Goal: Information Seeking & Learning: Find specific fact

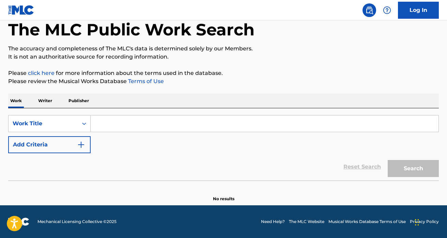
click at [99, 126] on input "Search Form" at bounding box center [265, 124] width 348 height 16
click at [82, 139] on button "Add Criteria" at bounding box center [49, 144] width 82 height 17
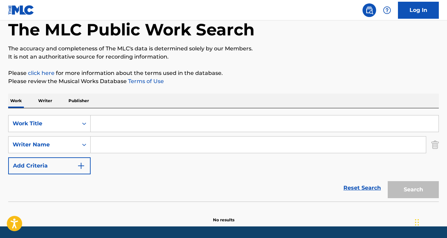
click at [125, 149] on input "Search Form" at bounding box center [258, 145] width 335 height 16
paste input "[PERSON_NAME] AKINYOKUNBO"
type input "[PERSON_NAME] AKINYOKUNBO"
click at [138, 132] on input "Search Form" at bounding box center [265, 124] width 348 height 16
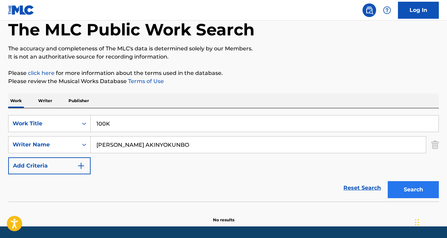
type input "100K"
click at [415, 186] on button "Search" at bounding box center [413, 189] width 51 height 17
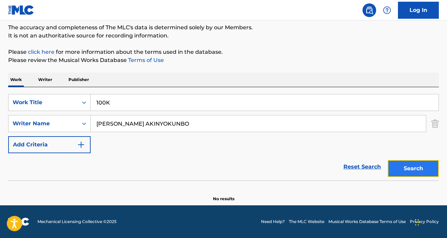
click at [414, 165] on button "Search" at bounding box center [413, 168] width 51 height 17
click at [390, 172] on button "Search" at bounding box center [413, 168] width 51 height 17
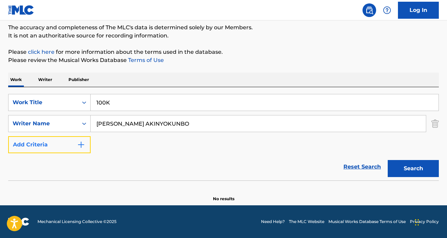
click at [82, 141] on img "Search Form" at bounding box center [81, 145] width 8 height 8
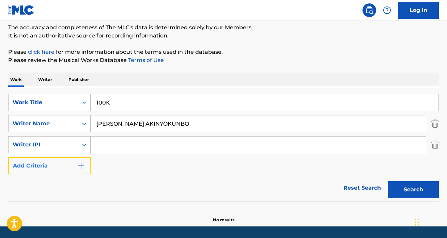
click at [83, 172] on button "Add Criteria" at bounding box center [49, 165] width 82 height 17
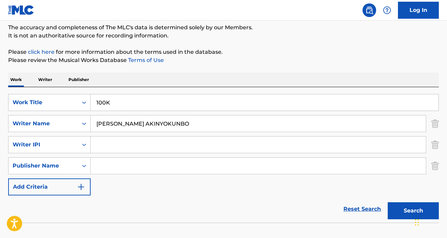
click at [110, 142] on input "Search Form" at bounding box center [258, 145] width 335 height 16
paste input "00854757496"
type input "00854757496"
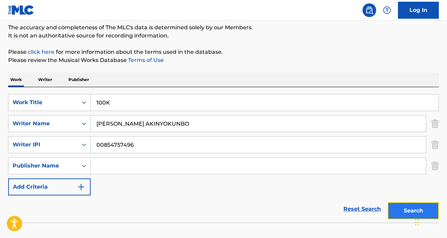
click at [412, 206] on button "Search" at bounding box center [413, 210] width 51 height 17
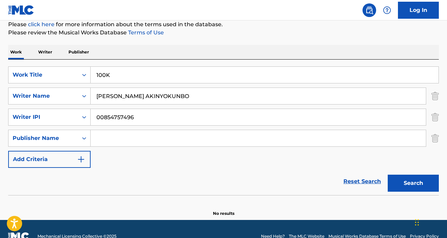
scroll to position [100, 0]
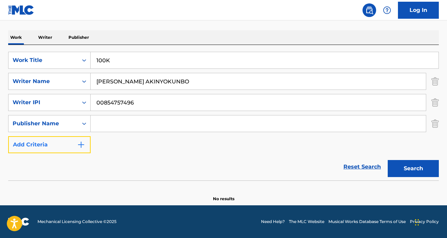
click at [74, 139] on button "Add Criteria" at bounding box center [49, 144] width 82 height 17
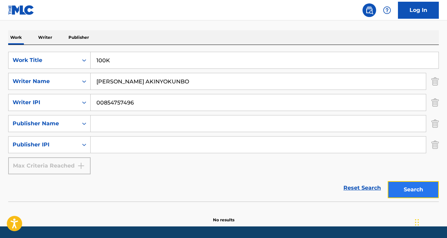
click at [424, 189] on button "Search" at bounding box center [413, 189] width 51 height 17
click at [441, 142] on div "The MLC Public Work Search The accuracy and completeness of The MLC's data is d…" at bounding box center [223, 81] width 447 height 286
click at [436, 142] on img "Search Form" at bounding box center [434, 144] width 7 height 17
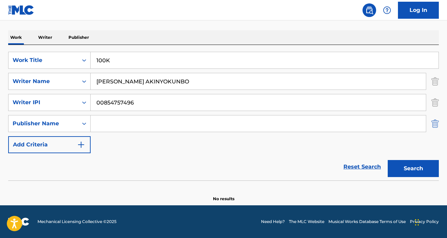
click at [436, 122] on img "Search Form" at bounding box center [434, 123] width 7 height 17
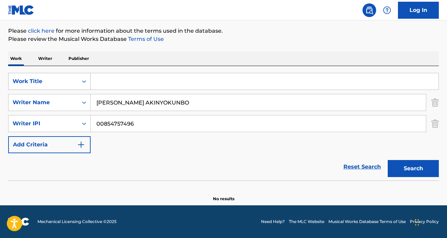
drag, startPoint x: 119, startPoint y: 82, endPoint x: 81, endPoint y: 82, distance: 37.8
click at [81, 82] on div "SearchWithCriteria689a6f3d-de1c-497c-8733-0b7fa0746089 Work Title" at bounding box center [223, 81] width 431 height 17
type input "BASTARD"
click at [413, 176] on button "Search" at bounding box center [413, 168] width 51 height 17
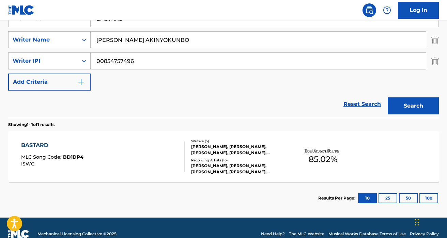
scroll to position [154, 0]
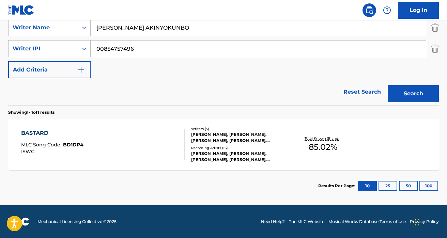
click at [127, 147] on div "BASTARD MLC Song Code : BD1DP4 ISWC :" at bounding box center [103, 144] width 164 height 31
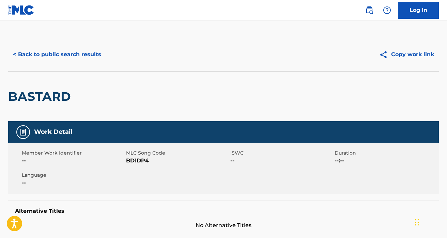
click at [123, 140] on div "Work Detail" at bounding box center [223, 131] width 431 height 21
click at [135, 161] on span "BD1DP4" at bounding box center [177, 161] width 103 height 8
copy span "BD1DP4"
click at [31, 57] on button "< Back to public search results" at bounding box center [57, 54] width 98 height 17
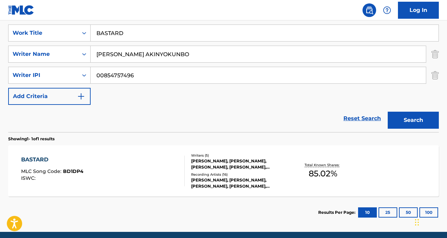
scroll to position [154, 0]
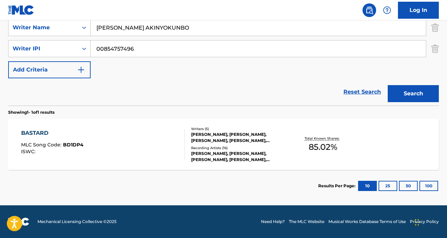
click at [134, 145] on div "BASTARD MLC Song Code : BD1DP4 ISWC :" at bounding box center [103, 144] width 164 height 31
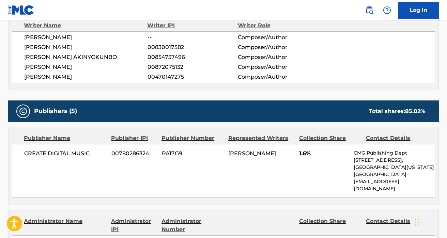
scroll to position [277, 0]
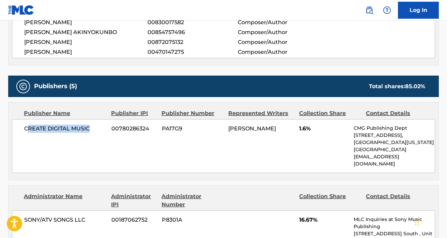
drag, startPoint x: 98, startPoint y: 137, endPoint x: 26, endPoint y: 131, distance: 72.8
click at [26, 131] on div "CREATE DIGITAL MUSIC 00780286324 PA17G9 [PERSON_NAME] 1.6% CMG Publishing Dept …" at bounding box center [223, 146] width 423 height 54
click at [73, 132] on span "CREATE DIGITAL MUSIC" at bounding box center [65, 129] width 82 height 8
drag, startPoint x: 90, startPoint y: 128, endPoint x: 26, endPoint y: 129, distance: 64.7
click at [26, 129] on span "CREATE DIGITAL MUSIC" at bounding box center [65, 129] width 82 height 8
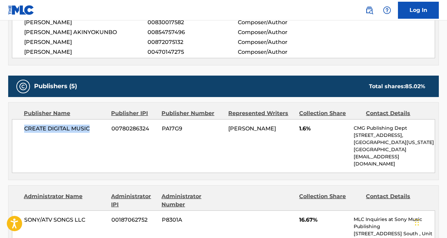
copy span "CREATE DIGITAL MUSIC"
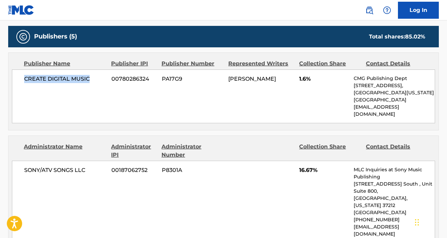
scroll to position [388, 0]
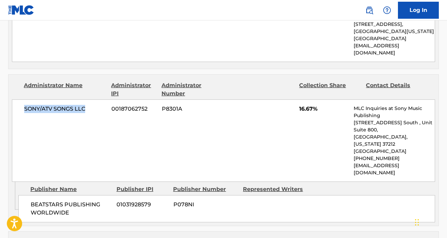
drag, startPoint x: 92, startPoint y: 111, endPoint x: 11, endPoint y: 110, distance: 80.4
click at [11, 110] on div "Administrator Name Administrator IPI Administrator Number Collection Share Cont…" at bounding box center [224, 128] width 430 height 107
copy span "SONY/ATV SONGS LLC"
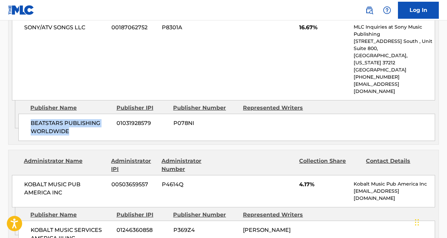
drag, startPoint x: 74, startPoint y: 122, endPoint x: 21, endPoint y: 108, distance: 54.6
click at [21, 114] on div "BEATSTARS PUBLISHING WORLDWIDE 01031928579 P078NI" at bounding box center [226, 127] width 417 height 27
copy span "BEATSTARS PUBLISHING WORLDWIDE"
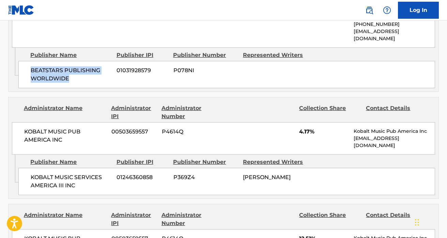
scroll to position [538, 0]
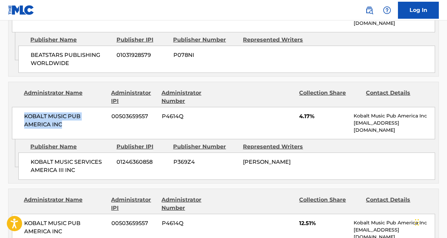
drag, startPoint x: 63, startPoint y: 112, endPoint x: 8, endPoint y: 97, distance: 57.1
click at [8, 97] on div "Administrator Name Administrator IPI Administrator Number Collection Share Cont…" at bounding box center [223, 133] width 431 height 102
copy span "KOBALT MUSIC PUB AMERICA INC"
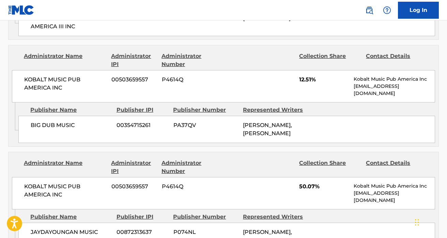
scroll to position [689, 0]
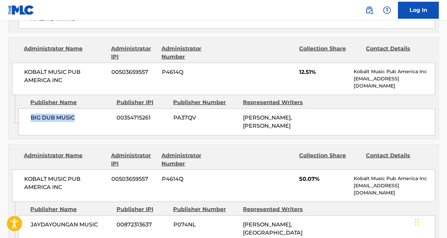
drag, startPoint x: 81, startPoint y: 102, endPoint x: 29, endPoint y: 101, distance: 51.5
click at [29, 108] on div "BIG DUB MUSIC 00354715261 PA37QV [PERSON_NAME], [PERSON_NAME]" at bounding box center [226, 121] width 417 height 27
copy span "BIG DUB MUSIC"
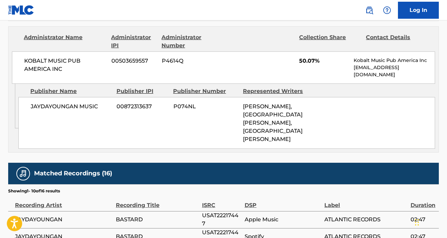
scroll to position [813, 0]
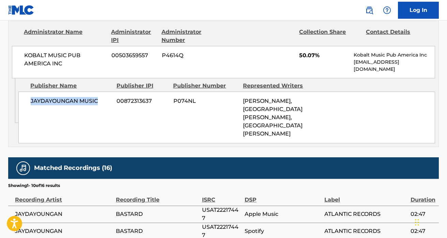
drag, startPoint x: 107, startPoint y: 86, endPoint x: 31, endPoint y: 86, distance: 76.0
click at [31, 97] on span "JAYDAYOUNGAN MUSIC" at bounding box center [71, 101] width 81 height 8
copy span "JAYDAYOUNGAN MUSIC"
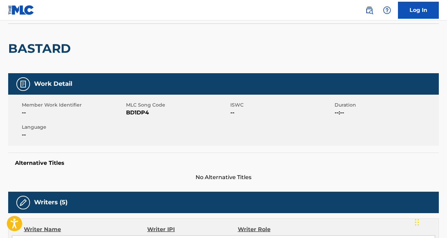
scroll to position [0, 0]
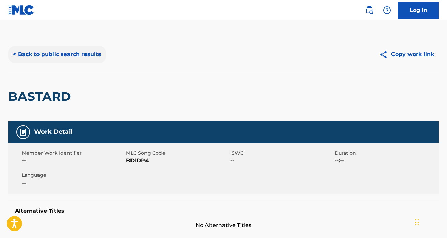
click at [41, 59] on button "< Back to public search results" at bounding box center [57, 54] width 98 height 17
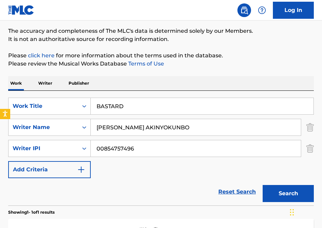
scroll to position [4, 0]
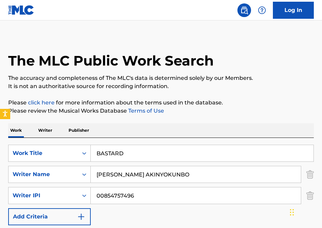
drag, startPoint x: 128, startPoint y: 154, endPoint x: 95, endPoint y: 154, distance: 33.1
click at [95, 154] on input "BASTARD" at bounding box center [202, 153] width 222 height 16
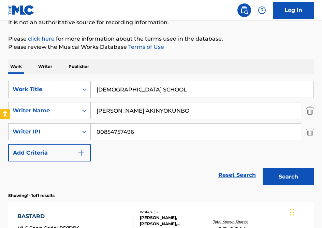
scroll to position [72, 0]
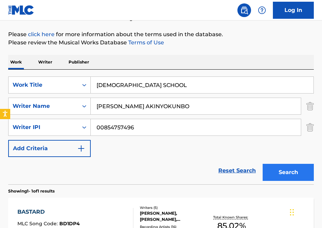
type input "[DEMOGRAPHIC_DATA] SCHOOL"
click at [270, 170] on button "Search" at bounding box center [287, 172] width 51 height 17
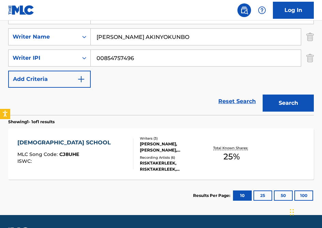
scroll to position [143, 0]
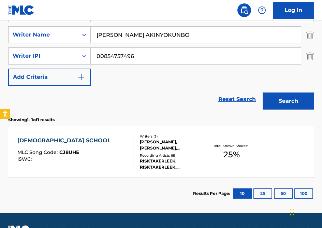
click at [82, 151] on div "CATHOLIC SCHOOL MLC Song Code : CJ8UHE ISWC :" at bounding box center [75, 151] width 116 height 31
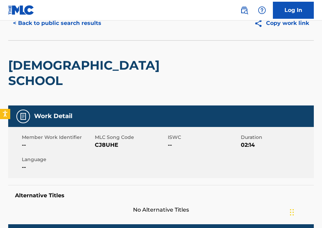
scroll to position [34, 0]
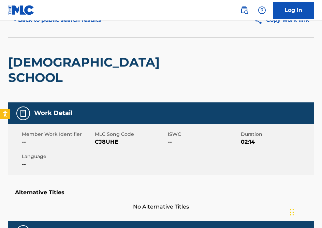
click at [105, 138] on span "CJ8UHE" at bounding box center [130, 142] width 71 height 8
copy span "CJ8UHE"
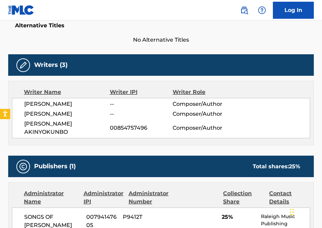
scroll to position [0, 0]
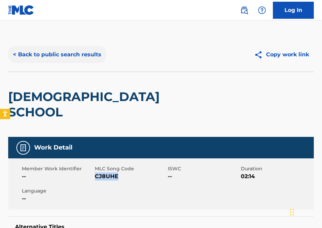
click at [48, 53] on button "< Back to public search results" at bounding box center [57, 54] width 98 height 17
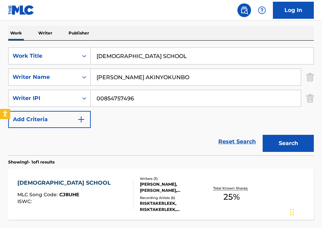
drag, startPoint x: 153, startPoint y: 56, endPoint x: 103, endPoint y: 55, distance: 49.4
click at [103, 55] on input "[DEMOGRAPHIC_DATA] SCHOOL" at bounding box center [202, 56] width 222 height 16
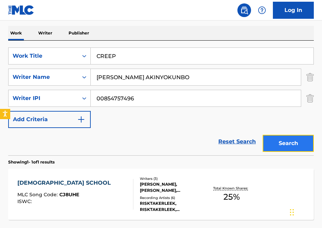
click at [278, 142] on button "Search" at bounding box center [287, 143] width 51 height 17
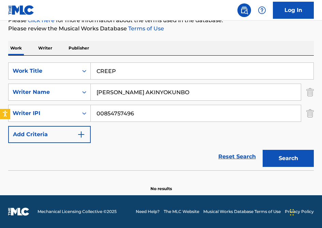
scroll to position [71, 0]
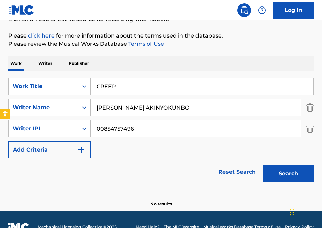
drag, startPoint x: 122, startPoint y: 87, endPoint x: 103, endPoint y: 87, distance: 19.4
click at [103, 87] on input "CREEP" at bounding box center [202, 86] width 222 height 16
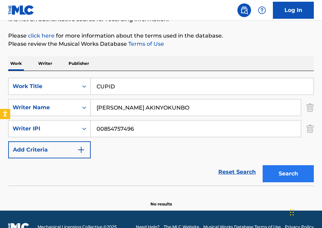
type input "CUPID"
click at [285, 176] on button "Search" at bounding box center [287, 173] width 51 height 17
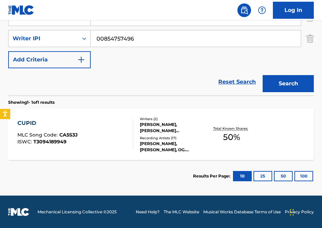
scroll to position [161, 0]
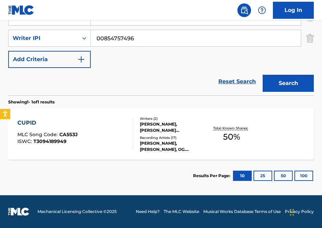
click at [70, 124] on div "CUPID" at bounding box center [47, 123] width 60 height 8
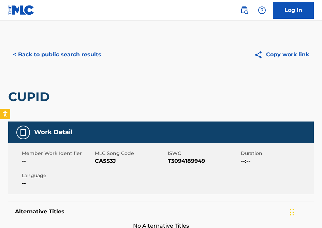
click at [105, 163] on span "CA5S3J" at bounding box center [130, 161] width 71 height 8
copy span "CA5S3J"
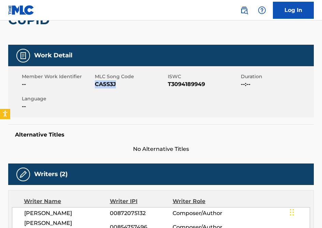
scroll to position [70, 0]
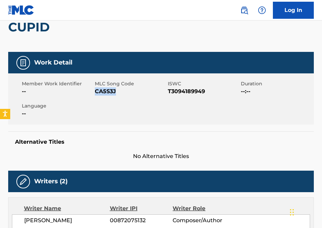
copy span "CA5S3J"
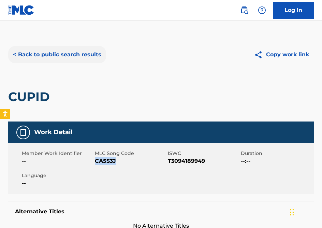
click at [51, 55] on button "< Back to public search results" at bounding box center [57, 54] width 98 height 17
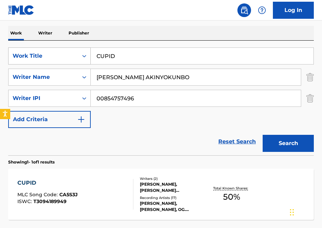
drag, startPoint x: 128, startPoint y: 56, endPoint x: 88, endPoint y: 56, distance: 40.5
click at [88, 56] on div "SearchWithCriteria689a6f3d-de1c-497c-8733-0b7fa0746089 Work Title CUPID" at bounding box center [160, 55] width 305 height 17
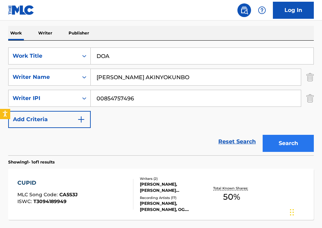
type input "DOA"
click at [280, 144] on button "Search" at bounding box center [287, 143] width 51 height 17
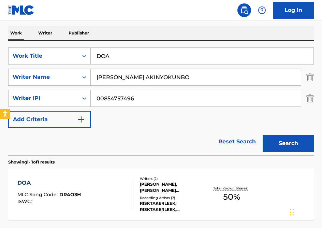
scroll to position [161, 0]
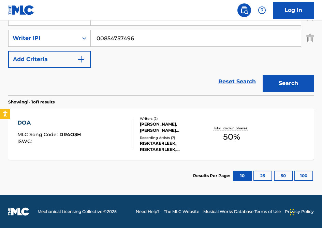
click at [68, 117] on div "DOA MLC Song Code : DR4O3H ISWC : Writers ( 2 ) [PERSON_NAME], [PERSON_NAME] AK…" at bounding box center [160, 133] width 305 height 51
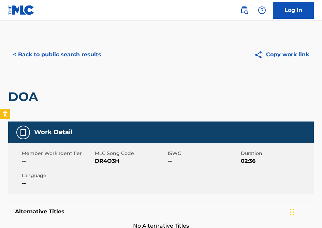
click at [113, 158] on span "DR4O3H" at bounding box center [130, 161] width 71 height 8
click at [64, 57] on button "< Back to public search results" at bounding box center [57, 54] width 98 height 17
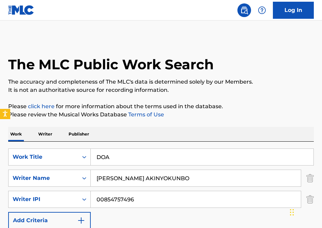
scroll to position [101, 0]
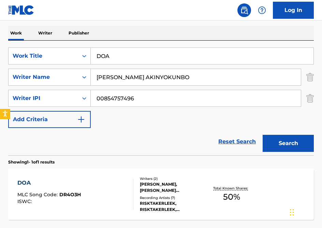
drag, startPoint x: 129, startPoint y: 60, endPoint x: 91, endPoint y: 57, distance: 38.3
click at [91, 57] on input "DOA" at bounding box center [202, 56] width 222 height 16
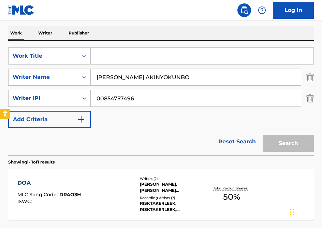
paste input "DOPE ZONE (BONUS)"
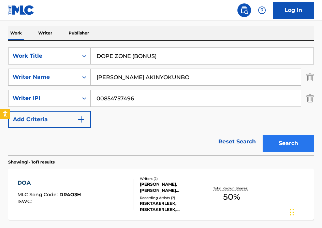
type input "DOPE ZONE (BONUS)"
click at [294, 148] on button "Search" at bounding box center [287, 143] width 51 height 17
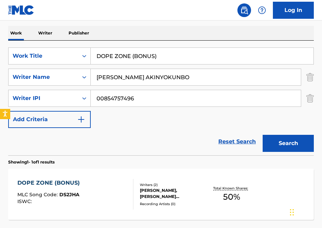
scroll to position [139, 0]
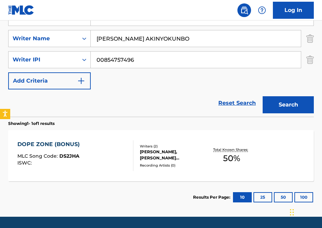
click at [84, 148] on div "DOPE ZONE (BONUS) MLC Song Code : DS2JHA ISWC :" at bounding box center [75, 155] width 116 height 31
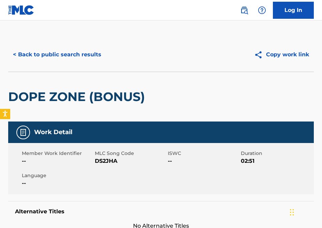
click at [104, 158] on span "DS2JHA" at bounding box center [130, 161] width 71 height 8
click at [75, 53] on button "< Back to public search results" at bounding box center [57, 54] width 98 height 17
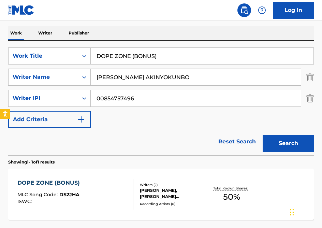
drag, startPoint x: 168, startPoint y: 56, endPoint x: 96, endPoint y: 55, distance: 71.9
click at [96, 55] on input "DOPE ZONE (BONUS)" at bounding box center [202, 56] width 222 height 16
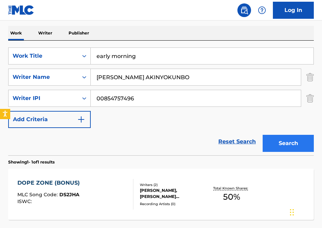
type input "early morning"
click at [280, 145] on button "Search" at bounding box center [287, 143] width 51 height 17
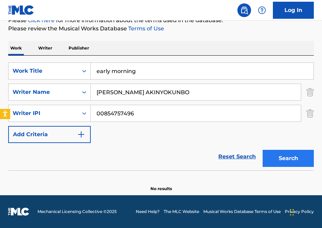
scroll to position [86, 0]
drag, startPoint x: 155, startPoint y: 74, endPoint x: 88, endPoint y: 72, distance: 67.5
click at [88, 72] on div "SearchWithCriteria689a6f3d-de1c-497c-8733-0b7fa0746089 Work Title early morning" at bounding box center [160, 70] width 305 height 17
type input "EARLY MORNING"
click at [293, 159] on button "Search" at bounding box center [287, 158] width 51 height 17
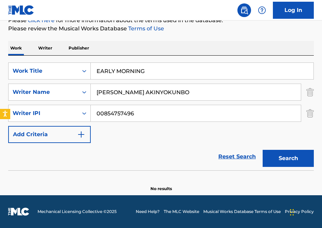
drag, startPoint x: 153, startPoint y: 73, endPoint x: 92, endPoint y: 73, distance: 60.3
click at [92, 73] on input "EARLY MORNING" at bounding box center [202, 71] width 222 height 16
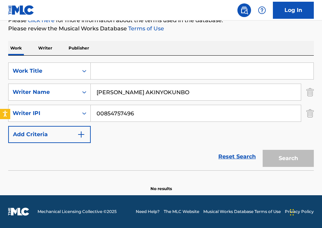
paste input "[MEDICAL_DATA]"
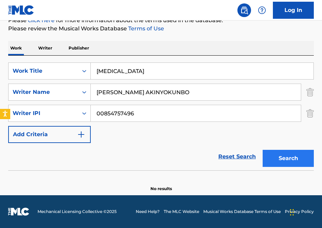
type input "[MEDICAL_DATA]"
click at [274, 154] on button "Search" at bounding box center [287, 158] width 51 height 17
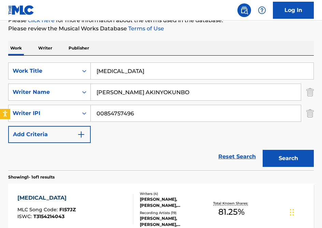
click at [93, 201] on div "[MEDICAL_DATA] MLC Song Code : FI57JZ ISWC : T3154214043" at bounding box center [75, 209] width 116 height 31
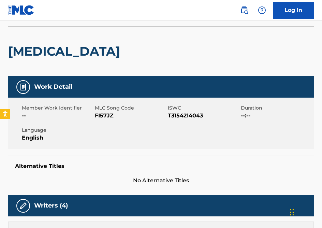
scroll to position [59, 0]
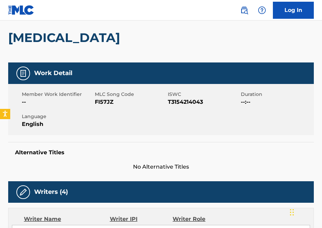
click at [103, 97] on span "MLC Song Code" at bounding box center [130, 94] width 71 height 7
click at [103, 98] on span "FI57JZ" at bounding box center [130, 102] width 71 height 8
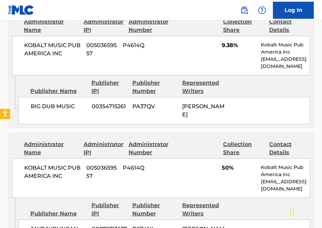
scroll to position [370, 0]
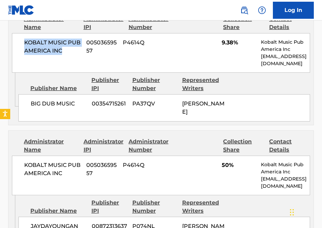
drag, startPoint x: 62, startPoint y: 52, endPoint x: 24, endPoint y: 43, distance: 39.3
click at [24, 43] on div "KOBALT MUSIC PUB AMERICA INC 00503659557 P4614Q 9.38% Kobalt Music Pub America …" at bounding box center [161, 53] width 298 height 40
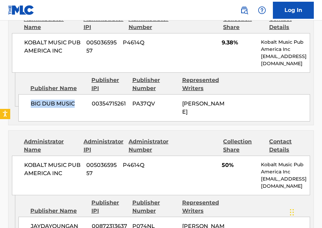
drag, startPoint x: 78, startPoint y: 104, endPoint x: 22, endPoint y: 102, distance: 55.9
click at [22, 102] on div "BIG DUB MUSIC 00354715261 PA37QV [PERSON_NAME]" at bounding box center [163, 107] width 291 height 27
click at [111, 113] on div "Admin Original Publisher Connecting Line Publisher Name Publisher IPI Publisher…" at bounding box center [161, 99] width 305 height 52
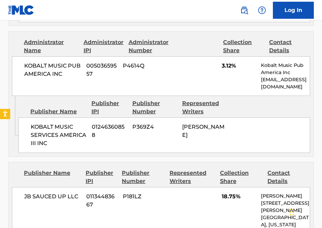
scroll to position [594, 0]
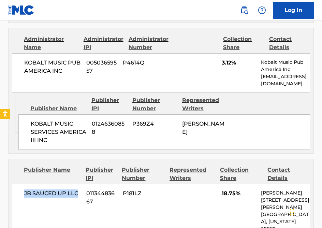
drag, startPoint x: 78, startPoint y: 183, endPoint x: 4, endPoint y: 182, distance: 74.3
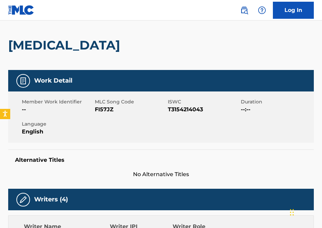
scroll to position [0, 0]
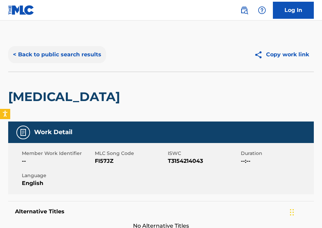
click at [41, 53] on button "< Back to public search results" at bounding box center [57, 54] width 98 height 17
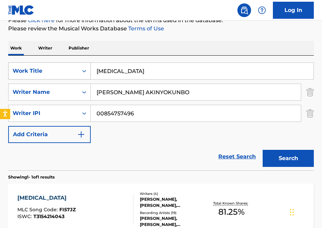
drag, startPoint x: 139, startPoint y: 75, endPoint x: 90, endPoint y: 74, distance: 49.1
click at [90, 74] on div "SearchWithCriteria689a6f3d-de1c-497c-8733-0b7fa0746089 Work Title [MEDICAL_DATA]" at bounding box center [160, 70] width 305 height 17
drag, startPoint x: 131, startPoint y: 75, endPoint x: 98, endPoint y: 71, distance: 33.0
click at [98, 71] on input "[MEDICAL_DATA]" at bounding box center [202, 71] width 222 height 16
type input "F"
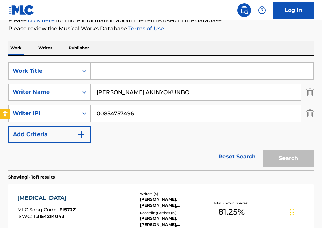
paste input "FIRST NIGHT IN [GEOGRAPHIC_DATA]"
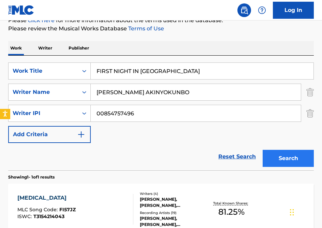
type input "FIRST NIGHT IN [GEOGRAPHIC_DATA]"
click at [291, 159] on button "Search" at bounding box center [287, 158] width 51 height 17
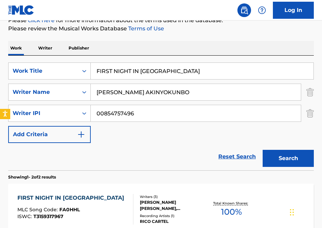
scroll to position [160, 0]
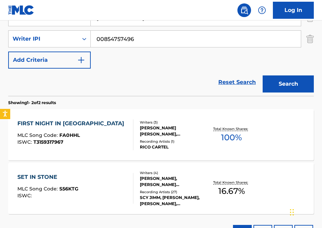
click at [105, 141] on div "FIRST NIGHT IN TALLY MLC Song Code : FA0HHL ISWC : T3159317967" at bounding box center [75, 134] width 116 height 31
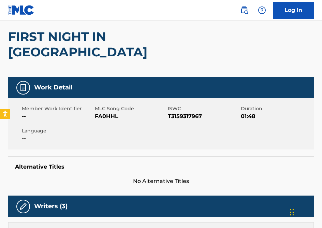
scroll to position [68, 0]
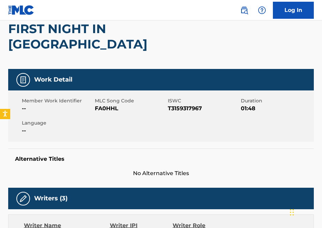
click at [99, 104] on span "FA0HHL" at bounding box center [130, 108] width 71 height 8
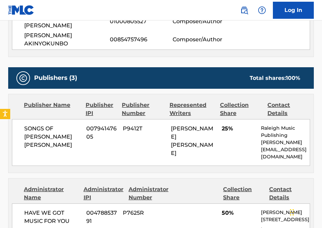
scroll to position [314, 0]
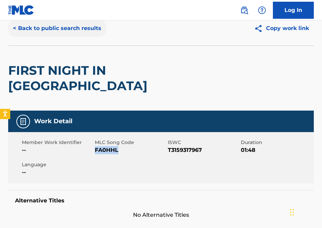
click at [29, 25] on button "< Back to public search results" at bounding box center [57, 28] width 98 height 17
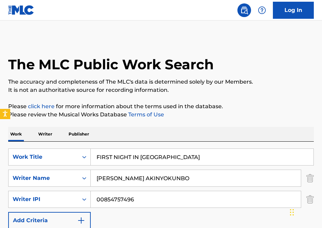
drag, startPoint x: 163, startPoint y: 158, endPoint x: 101, endPoint y: 156, distance: 62.4
click at [101, 156] on input "FIRST NIGHT IN [GEOGRAPHIC_DATA]" at bounding box center [202, 157] width 222 height 16
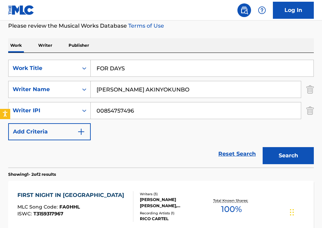
scroll to position [102, 0]
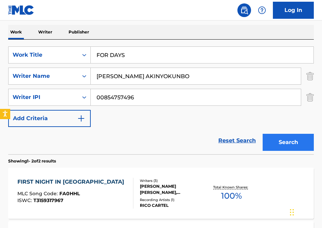
type input "FOR DAYS"
click at [297, 140] on button "Search" at bounding box center [287, 142] width 51 height 17
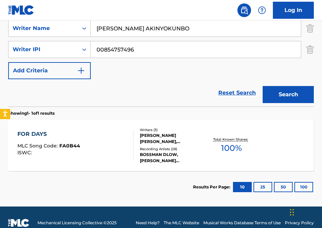
scroll to position [161, 0]
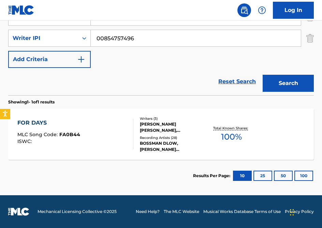
click at [76, 135] on span "FA0B44" at bounding box center [69, 134] width 21 height 6
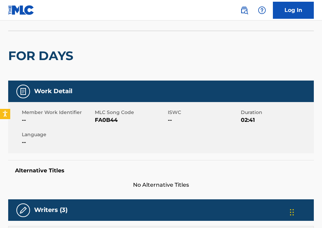
scroll to position [47, 0]
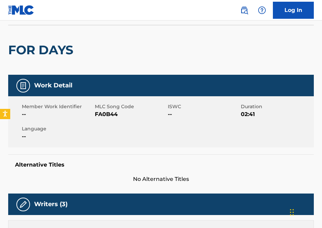
click at [98, 114] on span "FA0B44" at bounding box center [130, 114] width 71 height 8
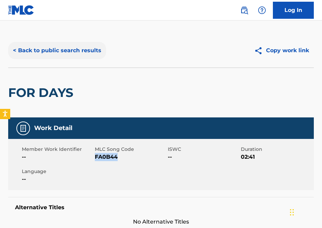
scroll to position [0, 0]
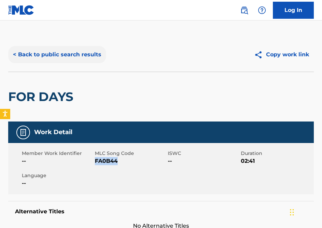
click at [37, 58] on button "< Back to public search results" at bounding box center [57, 54] width 98 height 17
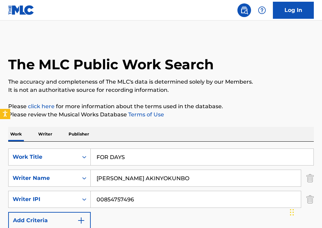
scroll to position [101, 0]
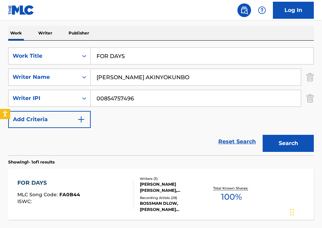
drag, startPoint x: 160, startPoint y: 59, endPoint x: 101, endPoint y: 56, distance: 59.0
click at [101, 56] on input "FOR DAYS" at bounding box center [202, 56] width 222 height 16
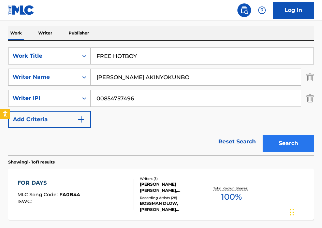
type input "FREE HOTBOY"
click at [275, 147] on button "Search" at bounding box center [287, 143] width 51 height 17
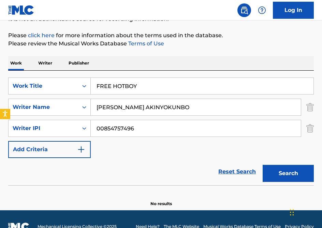
scroll to position [58, 0]
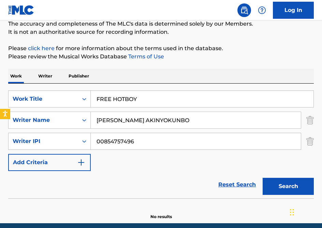
drag, startPoint x: 143, startPoint y: 97, endPoint x: 93, endPoint y: 99, distance: 49.8
click at [93, 99] on input "FREE HOTBOY" at bounding box center [202, 99] width 222 height 16
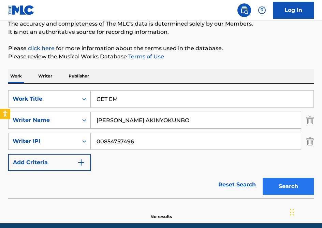
type input "GET EM"
click at [279, 187] on button "Search" at bounding box center [287, 186] width 51 height 17
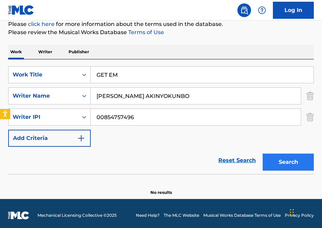
scroll to position [86, 0]
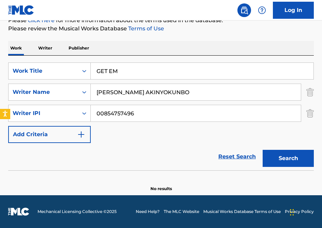
drag, startPoint x: 128, startPoint y: 74, endPoint x: 96, endPoint y: 74, distance: 31.7
click at [96, 74] on input "GET EM" at bounding box center [202, 71] width 222 height 16
type input "IMPRESS"
click at [292, 167] on div "Search" at bounding box center [286, 156] width 55 height 27
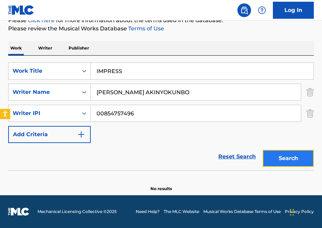
click at [310, 157] on button "Search" at bounding box center [287, 158] width 51 height 17
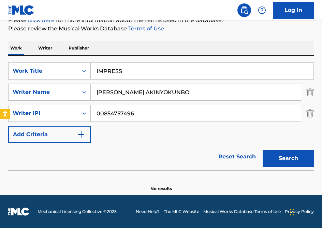
click at [131, 68] on input "IMPRESS" at bounding box center [202, 71] width 222 height 16
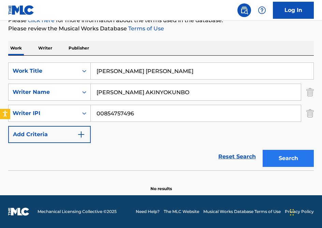
type input "[PERSON_NAME] [PERSON_NAME]"
click at [285, 156] on button "Search" at bounding box center [287, 158] width 51 height 17
drag, startPoint x: 134, startPoint y: 74, endPoint x: 93, endPoint y: 70, distance: 40.8
click at [93, 70] on input "[PERSON_NAME] [PERSON_NAME]" at bounding box center [202, 71] width 222 height 16
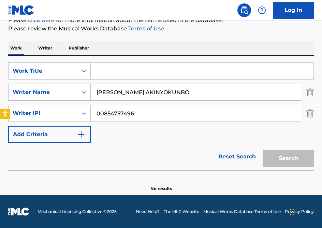
paste input "ME & MY BRUDDA"
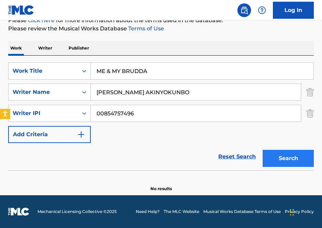
type input "ME & MY BRUDDA"
click at [287, 164] on button "Search" at bounding box center [287, 158] width 51 height 17
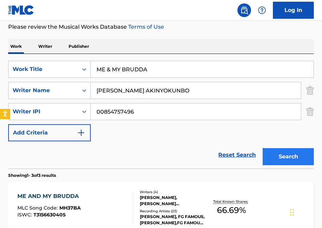
scroll to position [158, 0]
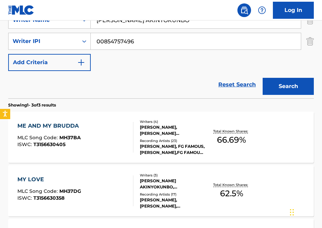
click at [108, 130] on div "ME AND MY BRUDDA MLC Song Code : MH37BA ISWC : T3156630405" at bounding box center [75, 137] width 116 height 31
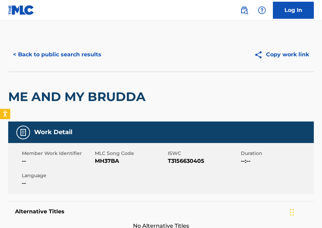
click at [109, 161] on span "MH37BA" at bounding box center [130, 161] width 71 height 8
click at [33, 48] on button "< Back to public search results" at bounding box center [57, 54] width 98 height 17
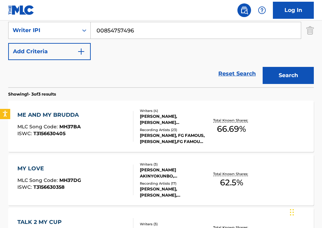
scroll to position [198, 0]
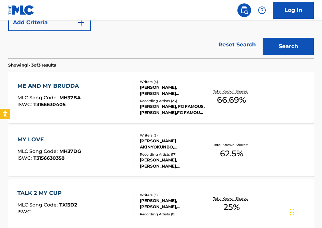
click at [63, 136] on div "MY LOVE" at bounding box center [49, 139] width 64 height 8
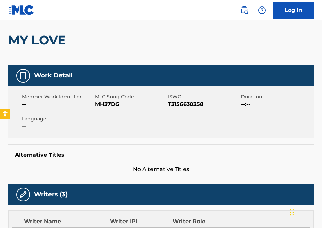
scroll to position [64, 0]
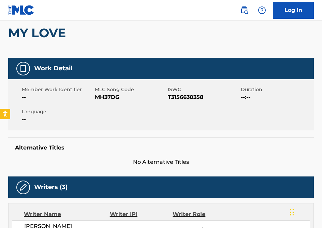
click at [103, 98] on span "MH37DG" at bounding box center [130, 97] width 71 height 8
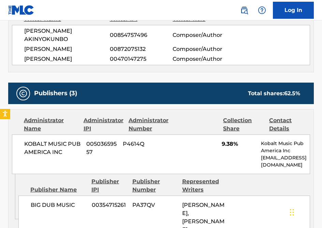
scroll to position [0, 0]
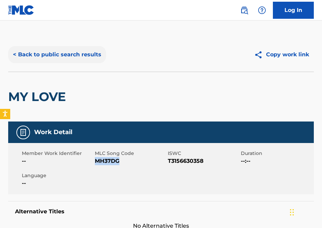
click at [40, 52] on button "< Back to public search results" at bounding box center [57, 54] width 98 height 17
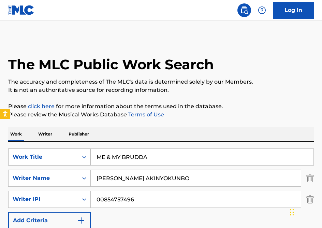
drag, startPoint x: 150, startPoint y: 154, endPoint x: 88, endPoint y: 154, distance: 62.4
click at [88, 154] on div "SearchWithCriteria689a6f3d-de1c-497c-8733-0b7fa0746089 Work Title ME & MY BRUDDA" at bounding box center [160, 156] width 305 height 17
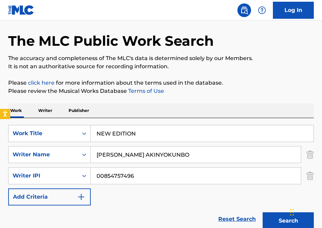
scroll to position [58, 0]
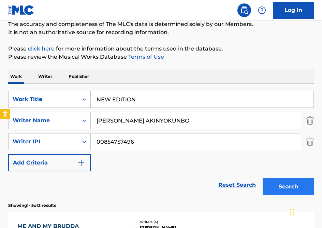
type input "NEW EDITION"
click at [277, 182] on button "Search" at bounding box center [287, 186] width 51 height 17
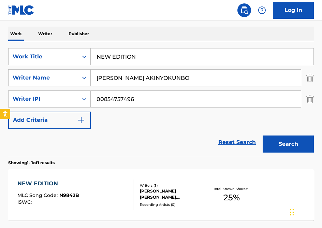
scroll to position [161, 0]
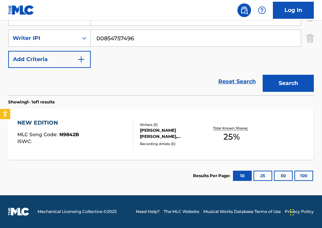
click at [90, 127] on div "NEW EDITION MLC Song Code : N9842B ISWC :" at bounding box center [75, 134] width 116 height 31
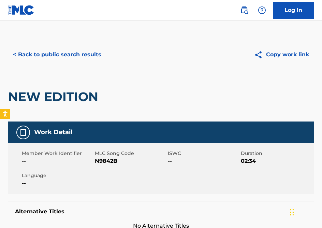
click at [103, 161] on span "N9842B" at bounding box center [130, 161] width 71 height 8
click at [60, 44] on div "< Back to public search results Copy work link" at bounding box center [160, 54] width 305 height 34
click at [64, 53] on button "< Back to public search results" at bounding box center [57, 54] width 98 height 17
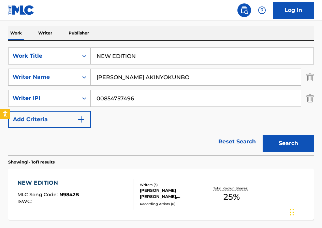
drag, startPoint x: 154, startPoint y: 58, endPoint x: 101, endPoint y: 58, distance: 53.2
click at [101, 58] on input "NEW EDITION" at bounding box center [202, 56] width 222 height 16
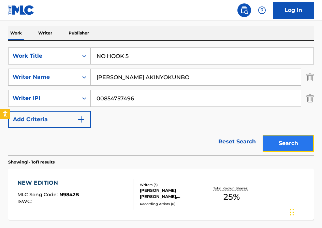
click at [271, 143] on button "Search" at bounding box center [287, 143] width 51 height 17
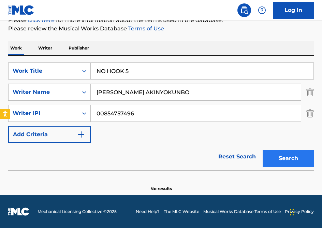
scroll to position [86, 0]
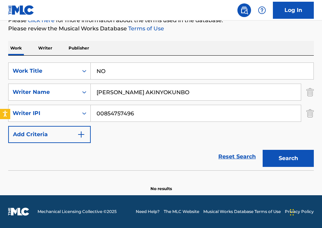
drag, startPoint x: 137, startPoint y: 72, endPoint x: 109, endPoint y: 73, distance: 28.3
click at [109, 73] on input "NO" at bounding box center [202, 71] width 222 height 16
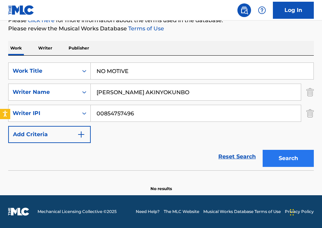
type input "NO MOTIVE"
click at [277, 160] on button "Search" at bounding box center [287, 158] width 51 height 17
drag, startPoint x: 131, startPoint y: 72, endPoint x: 91, endPoint y: 69, distance: 40.7
click at [91, 69] on input "NO MOTIVE" at bounding box center [202, 71] width 222 height 16
type input "OPPS"
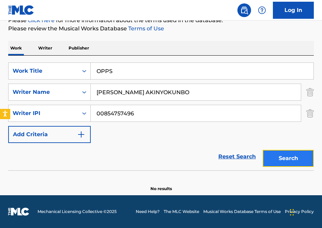
click at [284, 157] on button "Search" at bounding box center [287, 158] width 51 height 17
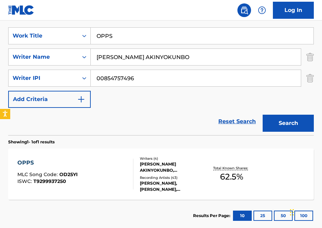
scroll to position [148, 0]
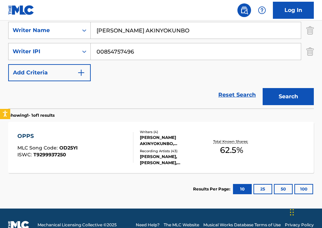
click at [95, 139] on div "OPPS MLC Song Code : OD25YI ISWC : T9299937250" at bounding box center [75, 147] width 116 height 31
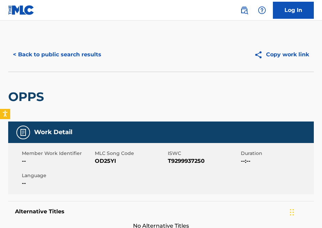
scroll to position [15, 0]
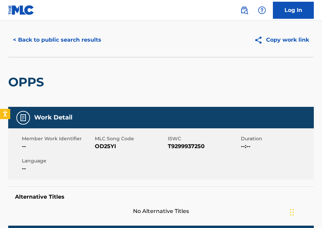
click at [107, 147] on span "OD25YI" at bounding box center [130, 146] width 71 height 8
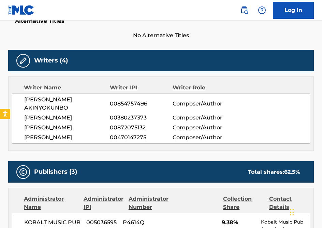
scroll to position [0, 0]
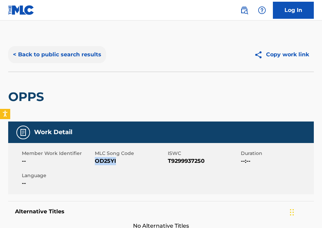
click at [63, 53] on button "< Back to public search results" at bounding box center [57, 54] width 98 height 17
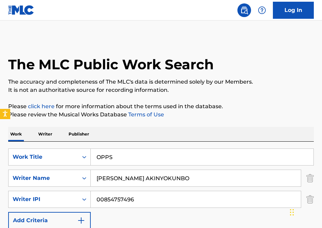
scroll to position [101, 0]
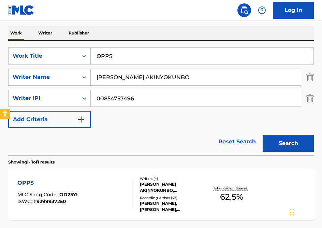
click at [161, 53] on input "OPPS" at bounding box center [202, 56] width 222 height 16
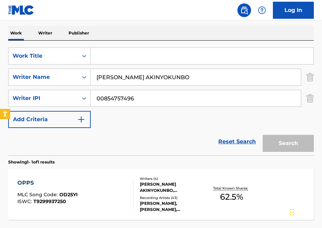
paste input "PILLSBURY DLOW (FEAT. ICE SPICE)"
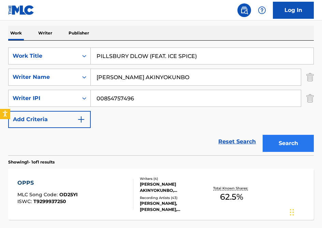
type input "PILLSBURY DLOW (FEAT. ICE SPICE)"
click at [281, 136] on button "Search" at bounding box center [287, 143] width 51 height 17
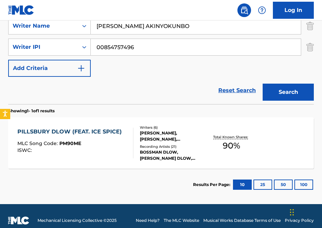
scroll to position [161, 0]
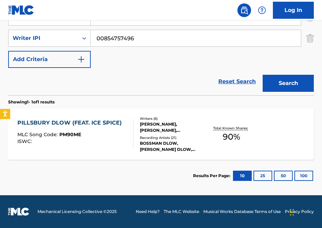
click at [106, 140] on div "ISWC :" at bounding box center [71, 141] width 108 height 5
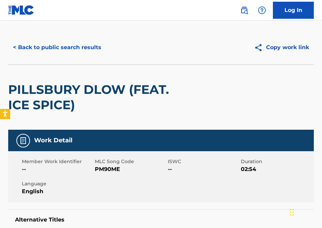
scroll to position [12, 0]
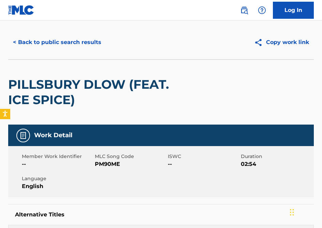
click at [111, 162] on span "PM90ME" at bounding box center [130, 164] width 71 height 8
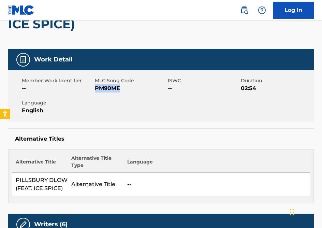
scroll to position [0, 0]
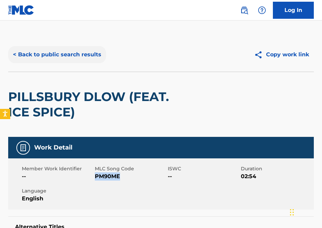
click at [38, 52] on button "< Back to public search results" at bounding box center [57, 54] width 98 height 17
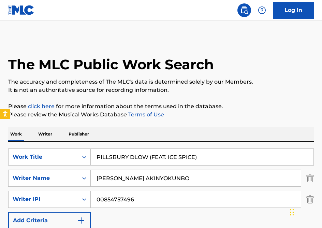
scroll to position [101, 0]
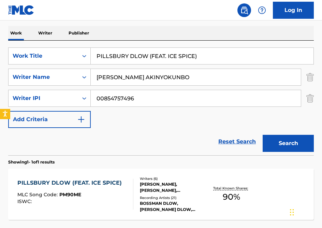
drag, startPoint x: 212, startPoint y: 57, endPoint x: 96, endPoint y: 56, distance: 115.8
click at [96, 56] on input "PILLSBURY DLOW (FEAT. ICE SPICE)" at bounding box center [202, 56] width 222 height 16
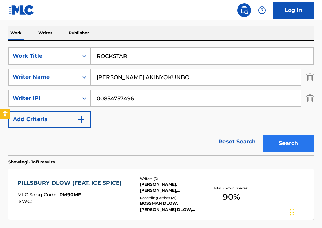
type input "ROCKSTAR"
click at [291, 137] on button "Search" at bounding box center [287, 143] width 51 height 17
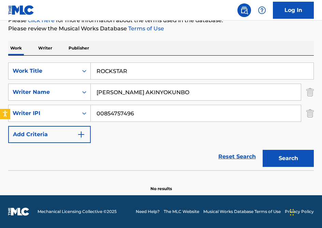
drag, startPoint x: 124, startPoint y: 74, endPoint x: 93, endPoint y: 69, distance: 31.5
click at [93, 69] on input "ROCKSTAR" at bounding box center [202, 71] width 222 height 16
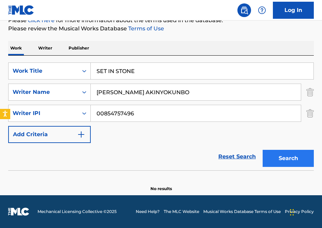
type input "SET IN STONE"
click at [274, 150] on button "Search" at bounding box center [287, 158] width 51 height 17
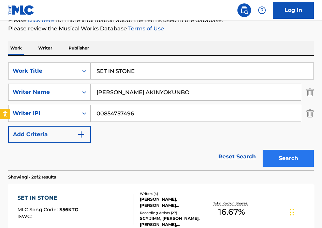
scroll to position [131, 0]
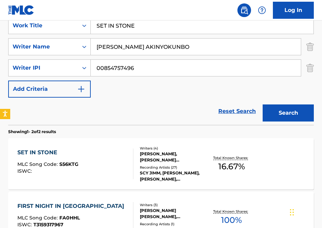
click at [99, 154] on div "SET IN STONE MLC Song Code : S56KTG ISWC :" at bounding box center [75, 163] width 116 height 31
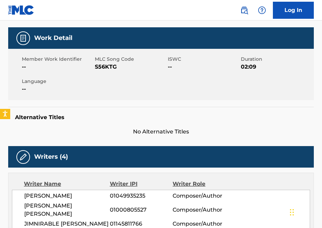
scroll to position [90, 0]
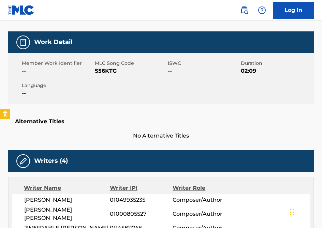
click at [102, 73] on span "S56KTG" at bounding box center [130, 71] width 71 height 8
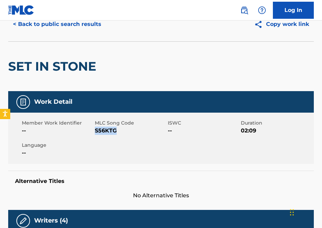
scroll to position [0, 0]
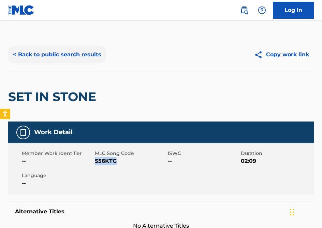
click at [57, 60] on button "< Back to public search results" at bounding box center [57, 54] width 98 height 17
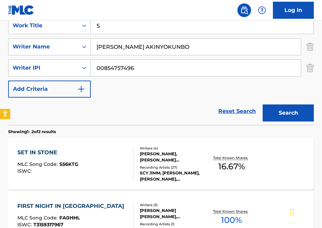
drag, startPoint x: 154, startPoint y: 26, endPoint x: 99, endPoint y: 25, distance: 55.6
click at [99, 25] on input "S" at bounding box center [202, 25] width 222 height 16
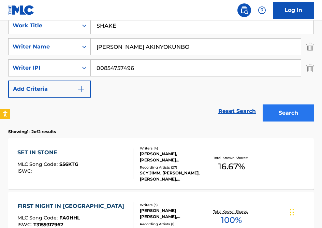
type input "SHAKE"
click at [294, 112] on button "Search" at bounding box center [287, 112] width 51 height 17
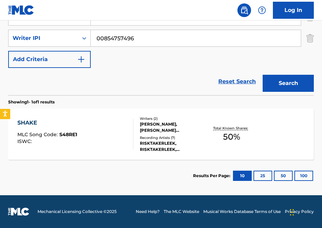
click at [78, 121] on div "SHAKE MLC Song Code : S48RE1 ISWC :" at bounding box center [75, 134] width 116 height 31
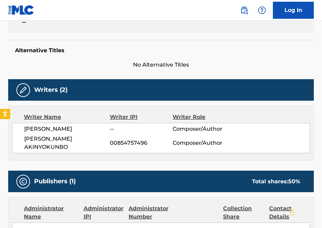
scroll to position [0, 0]
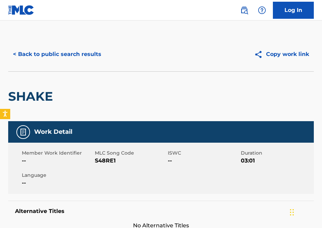
click at [108, 158] on span "S48RE1" at bounding box center [130, 160] width 71 height 8
click at [119, 163] on span "S48RE1" at bounding box center [130, 160] width 71 height 8
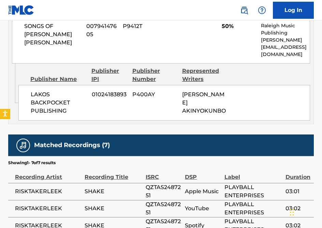
scroll to position [0, 0]
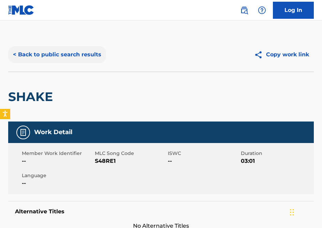
click at [57, 56] on button "< Back to public search results" at bounding box center [57, 54] width 98 height 17
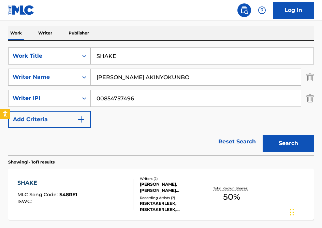
drag, startPoint x: 149, startPoint y: 61, endPoint x: 74, endPoint y: 58, distance: 75.3
click at [74, 58] on div "SearchWithCriteria689a6f3d-de1c-497c-8733-0b7fa0746089 Work Title SHAKE" at bounding box center [160, 55] width 305 height 17
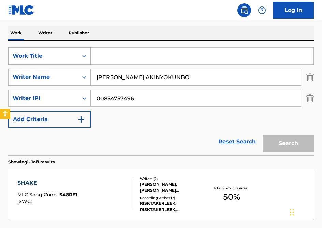
paste input "STOP LYIN"
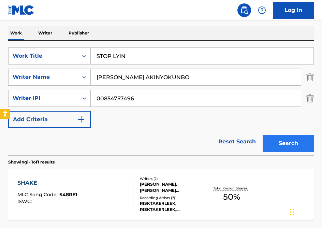
type input "STOP LYIN"
click at [269, 139] on button "Search" at bounding box center [287, 143] width 51 height 17
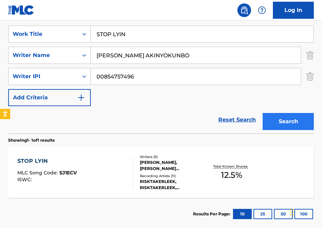
scroll to position [147, 0]
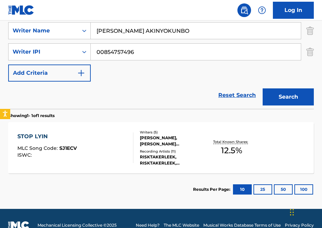
click at [70, 156] on div "ISWC :" at bounding box center [46, 154] width 59 height 5
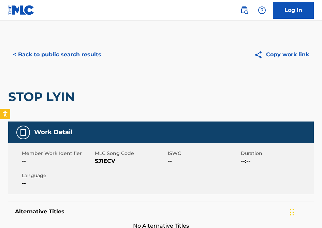
click at [110, 156] on span "MLC Song Code" at bounding box center [130, 153] width 71 height 7
click at [105, 162] on span "SJ1ECV" at bounding box center [130, 161] width 71 height 8
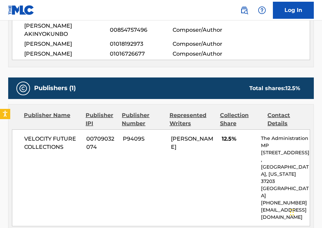
scroll to position [295, 0]
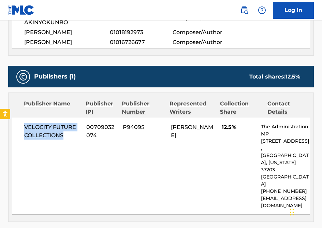
drag, startPoint x: 65, startPoint y: 143, endPoint x: 24, endPoint y: 136, distance: 41.3
click at [24, 136] on span "VELOCITY FUTURE COLLECTIONS" at bounding box center [52, 131] width 57 height 16
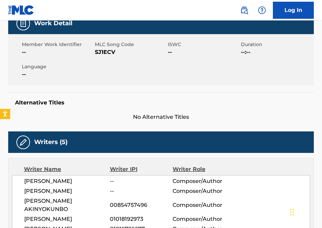
scroll to position [0, 0]
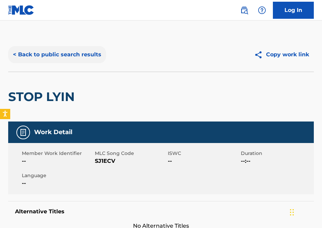
click at [43, 54] on button "< Back to public search results" at bounding box center [57, 54] width 98 height 17
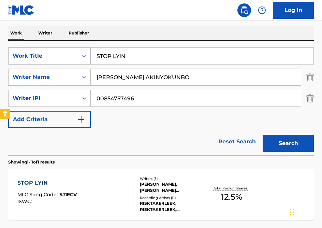
drag, startPoint x: 124, startPoint y: 56, endPoint x: 90, endPoint y: 56, distance: 34.1
click at [90, 56] on div "SearchWithCriteria689a6f3d-de1c-497c-8733-0b7fa0746089 Work Title STOP LYIN" at bounding box center [160, 55] width 305 height 17
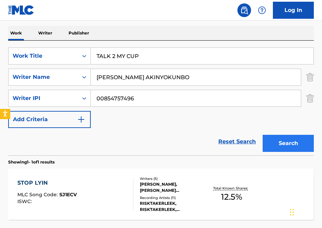
type input "TALK 2 MY CUP"
click at [272, 140] on button "Search" at bounding box center [287, 143] width 51 height 17
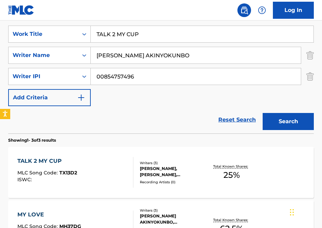
scroll to position [153, 0]
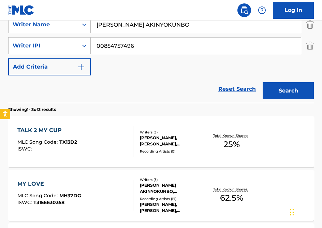
click at [86, 143] on div "TALK 2 MY CUP MLC Song Code : TX13D2 ISWC :" at bounding box center [75, 141] width 116 height 31
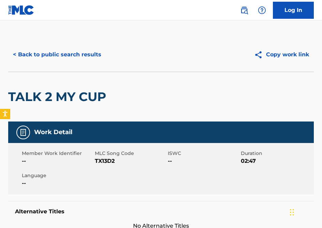
scroll to position [47, 0]
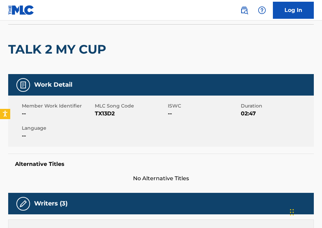
click at [112, 116] on span "TX13D2" at bounding box center [130, 113] width 71 height 8
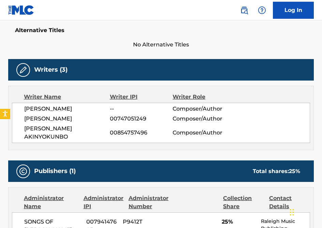
scroll to position [0, 0]
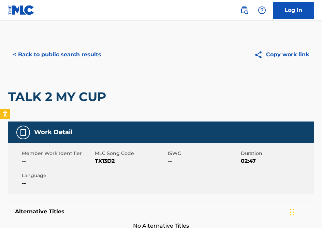
click at [50, 45] on div "< Back to public search results Copy work link" at bounding box center [160, 54] width 305 height 34
click at [51, 49] on button "< Back to public search results" at bounding box center [57, 54] width 98 height 17
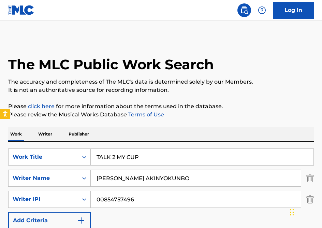
drag, startPoint x: 147, startPoint y: 160, endPoint x: 95, endPoint y: 156, distance: 52.0
click at [95, 156] on input "TALK 2 MY CUP" at bounding box center [202, 157] width 222 height 16
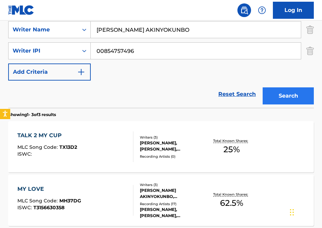
type input "U MAD"
click at [291, 94] on button "Search" at bounding box center [287, 95] width 51 height 17
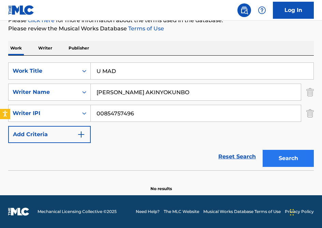
scroll to position [86, 0]
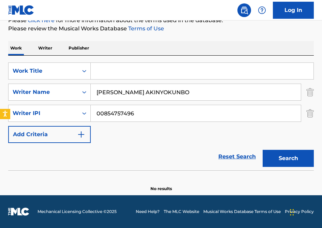
drag, startPoint x: 120, startPoint y: 73, endPoint x: 92, endPoint y: 71, distance: 28.0
click at [92, 71] on input "Search Form" at bounding box center [202, 71] width 222 height 16
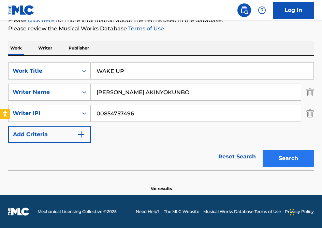
type input "WAKE UP"
click at [282, 154] on button "Search" at bounding box center [287, 158] width 51 height 17
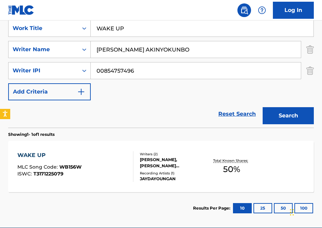
scroll to position [161, 0]
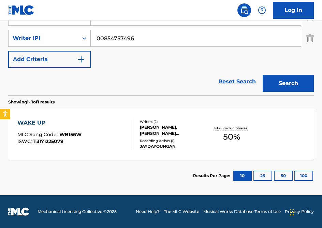
click at [87, 110] on div "WAKE UP MLC Song Code : WB156W ISWC : T3171225079 Writers ( 2 ) [PERSON_NAME], …" at bounding box center [160, 133] width 305 height 51
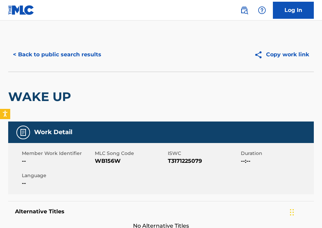
click at [109, 157] on span "WB156W" at bounding box center [130, 161] width 71 height 8
click at [61, 56] on button "< Back to public search results" at bounding box center [57, 54] width 98 height 17
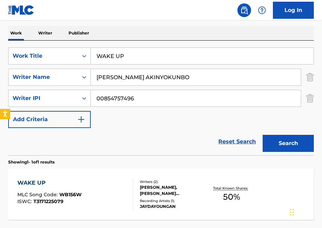
drag, startPoint x: 162, startPoint y: 52, endPoint x: 130, endPoint y: 56, distance: 31.5
click at [130, 56] on input "WAKE UP" at bounding box center [202, 56] width 222 height 16
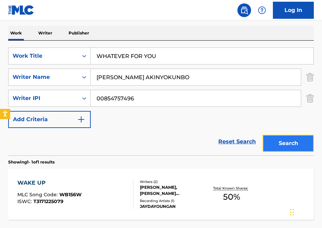
click at [292, 145] on button "Search" at bounding box center [287, 143] width 51 height 17
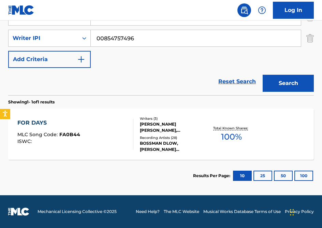
scroll to position [0, 0]
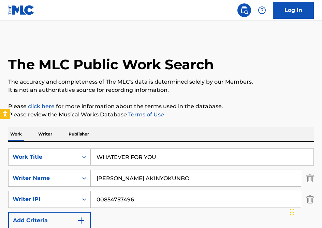
drag, startPoint x: 172, startPoint y: 162, endPoint x: 104, endPoint y: 157, distance: 68.0
click at [104, 157] on input "WHATEVER FOR YOU" at bounding box center [202, 157] width 222 height 16
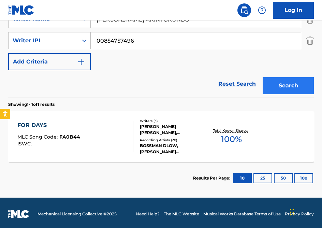
type input "WYO"
click at [286, 85] on button "Search" at bounding box center [287, 85] width 51 height 17
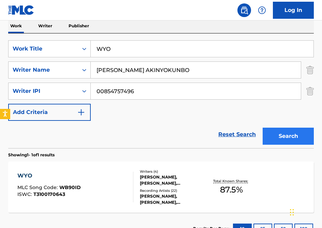
scroll to position [158, 0]
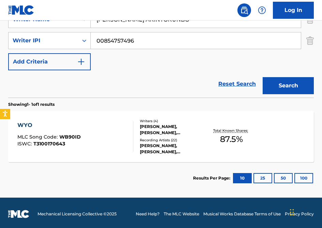
click at [108, 124] on div "WYO MLC Song Code : WB90ID ISWC : T3100170643" at bounding box center [75, 136] width 116 height 31
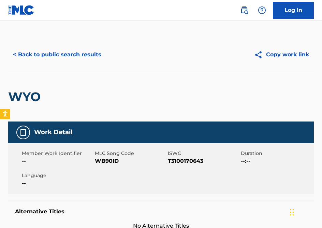
click at [110, 158] on span "WB90ID" at bounding box center [130, 161] width 71 height 8
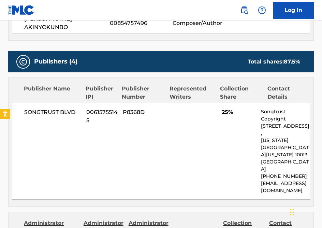
scroll to position [301, 0]
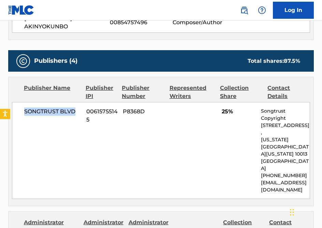
drag, startPoint x: 78, startPoint y: 112, endPoint x: 25, endPoint y: 109, distance: 52.9
click at [25, 109] on span "SONGTRUST BLVD" at bounding box center [52, 111] width 57 height 8
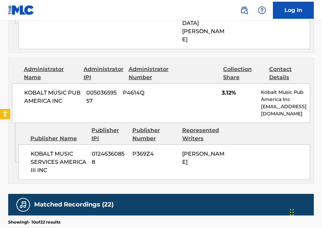
scroll to position [750, 0]
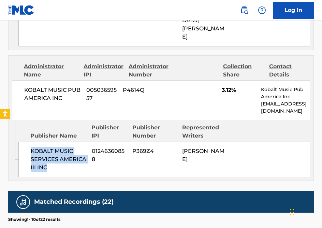
drag, startPoint x: 62, startPoint y: 121, endPoint x: 26, endPoint y: 103, distance: 41.3
click at [26, 141] on div "KOBALT MUSIC SERVICES AMERICA III INC 01246360858 P369Z4 [PERSON_NAME]" at bounding box center [163, 158] width 291 height 35
